Goal: Obtain resource: Download file/media

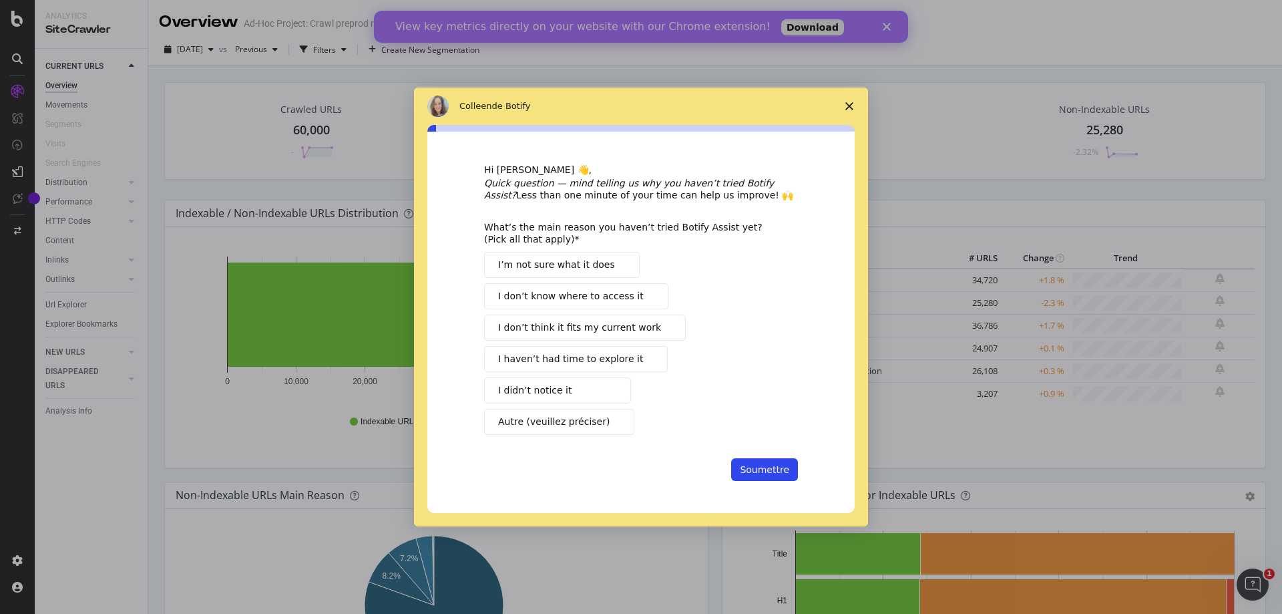
click at [548, 390] on span "I didn’t notice it" at bounding box center [534, 390] width 73 height 14
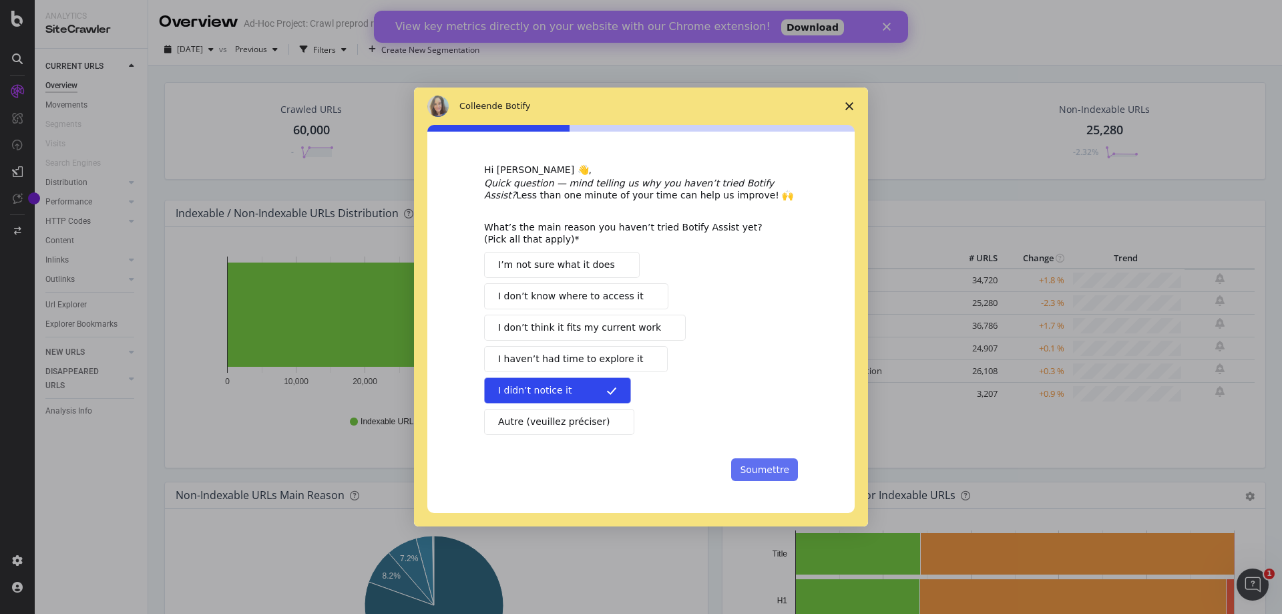
click at [763, 465] on button "Soumettre" at bounding box center [764, 469] width 67 height 23
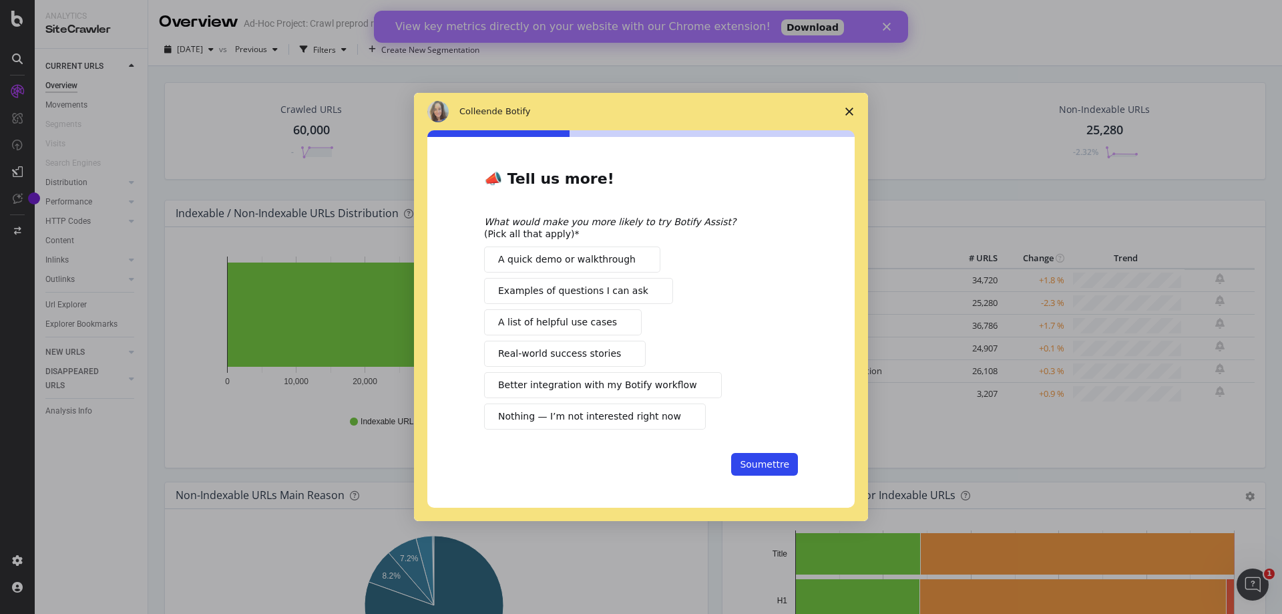
click at [848, 114] on icon "Fermer l'enquête" at bounding box center [849, 112] width 8 height 8
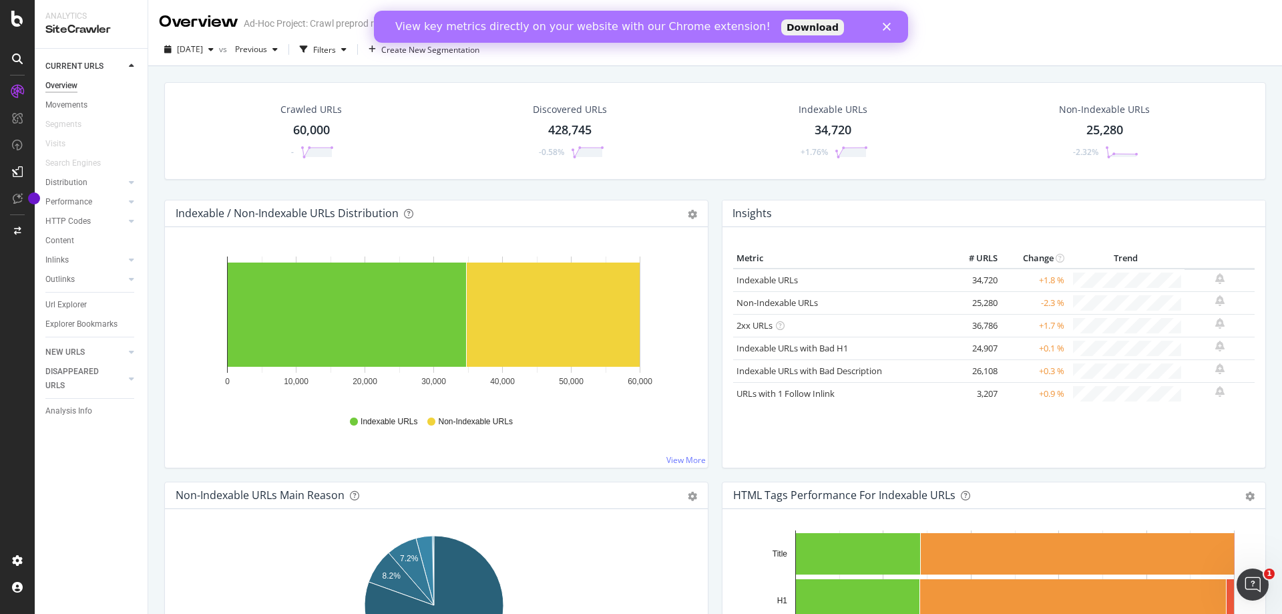
click at [781, 27] on link "Download" at bounding box center [812, 27] width 63 height 16
